Goal: Information Seeking & Learning: Learn about a topic

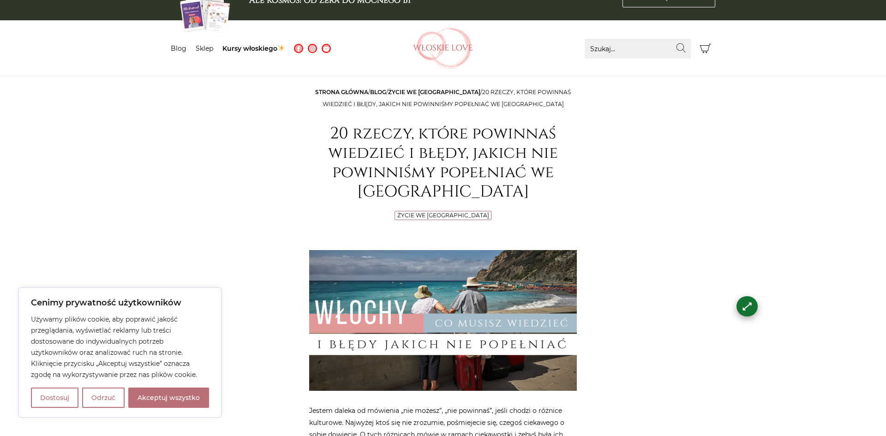
scroll to position [34, 0]
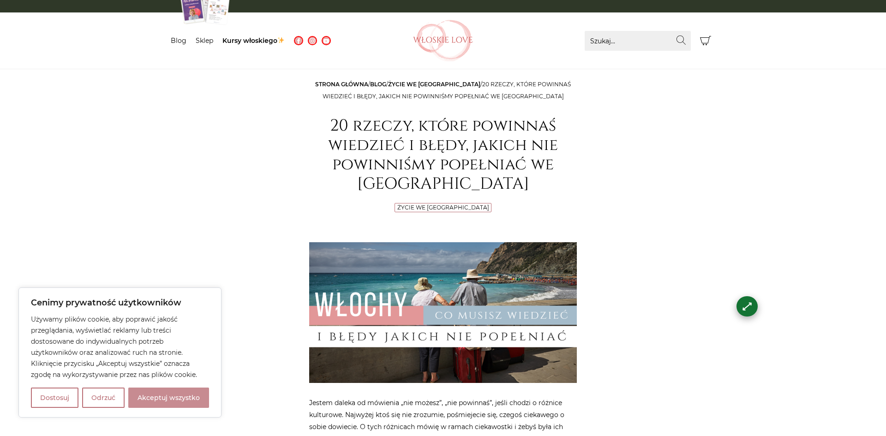
click at [179, 403] on button "Akceptuj wszystko" at bounding box center [168, 397] width 81 height 20
checkbox input "true"
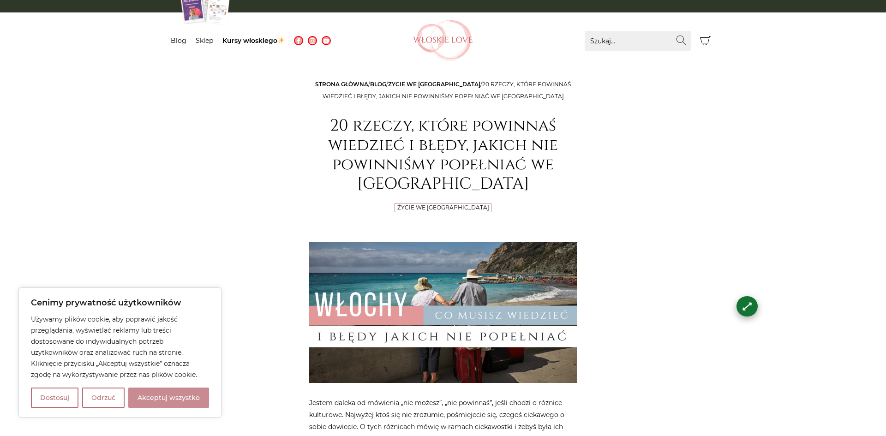
checkbox input "true"
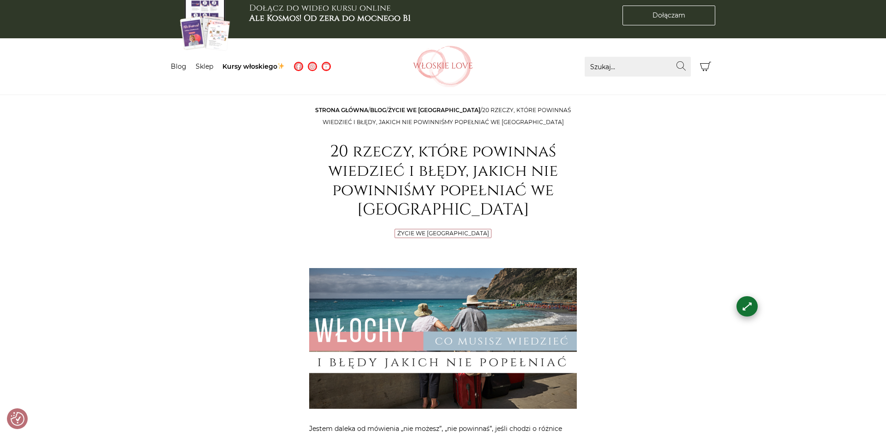
scroll to position [9, 0]
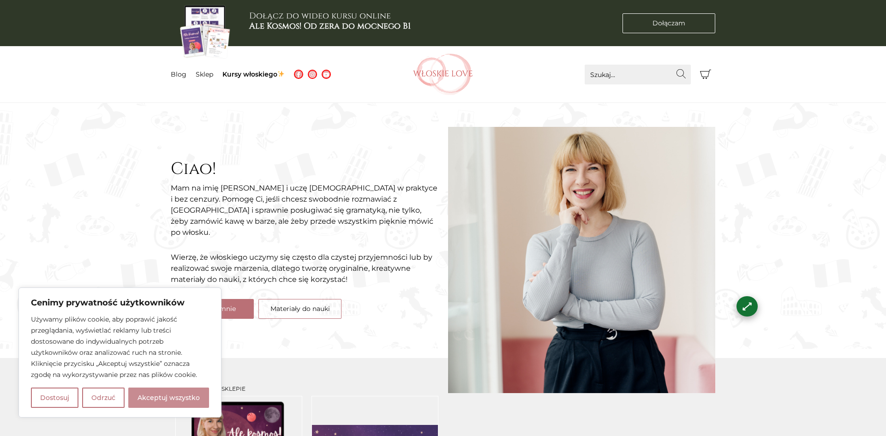
click at [167, 400] on button "Akceptuj wszystko" at bounding box center [168, 397] width 81 height 20
checkbox input "true"
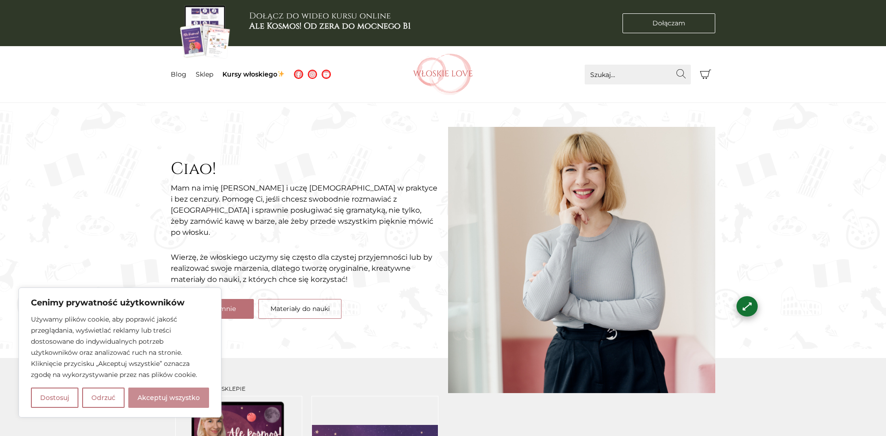
checkbox input "true"
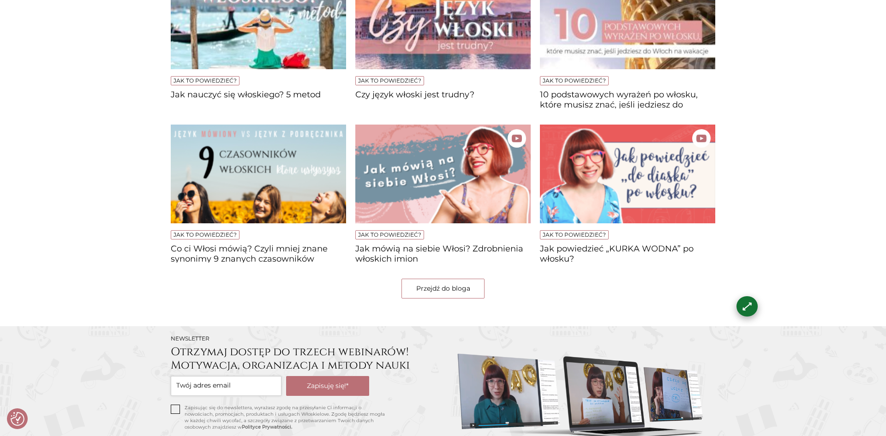
scroll to position [691, 0]
